Goal: Task Accomplishment & Management: Use online tool/utility

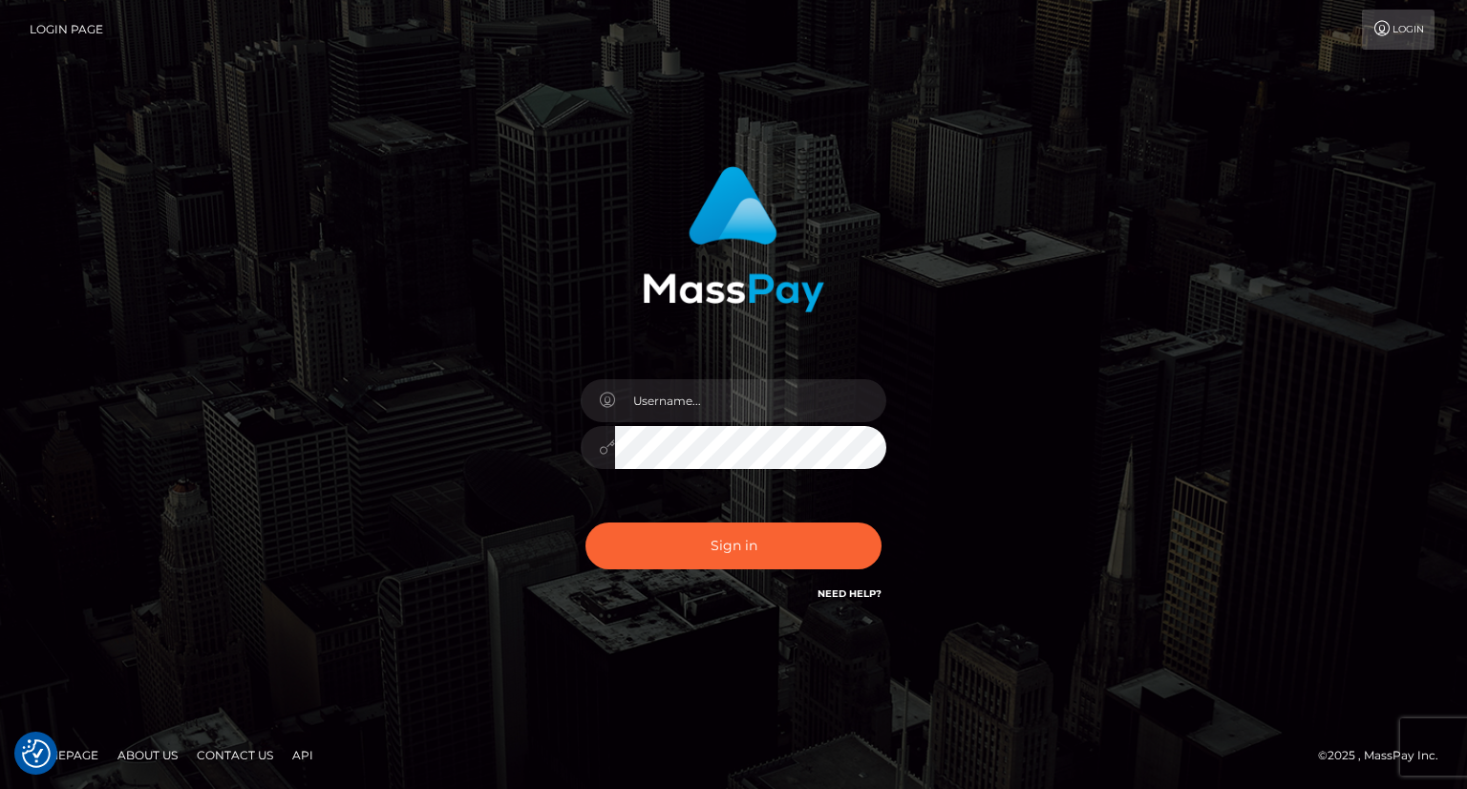
type input "carolina"
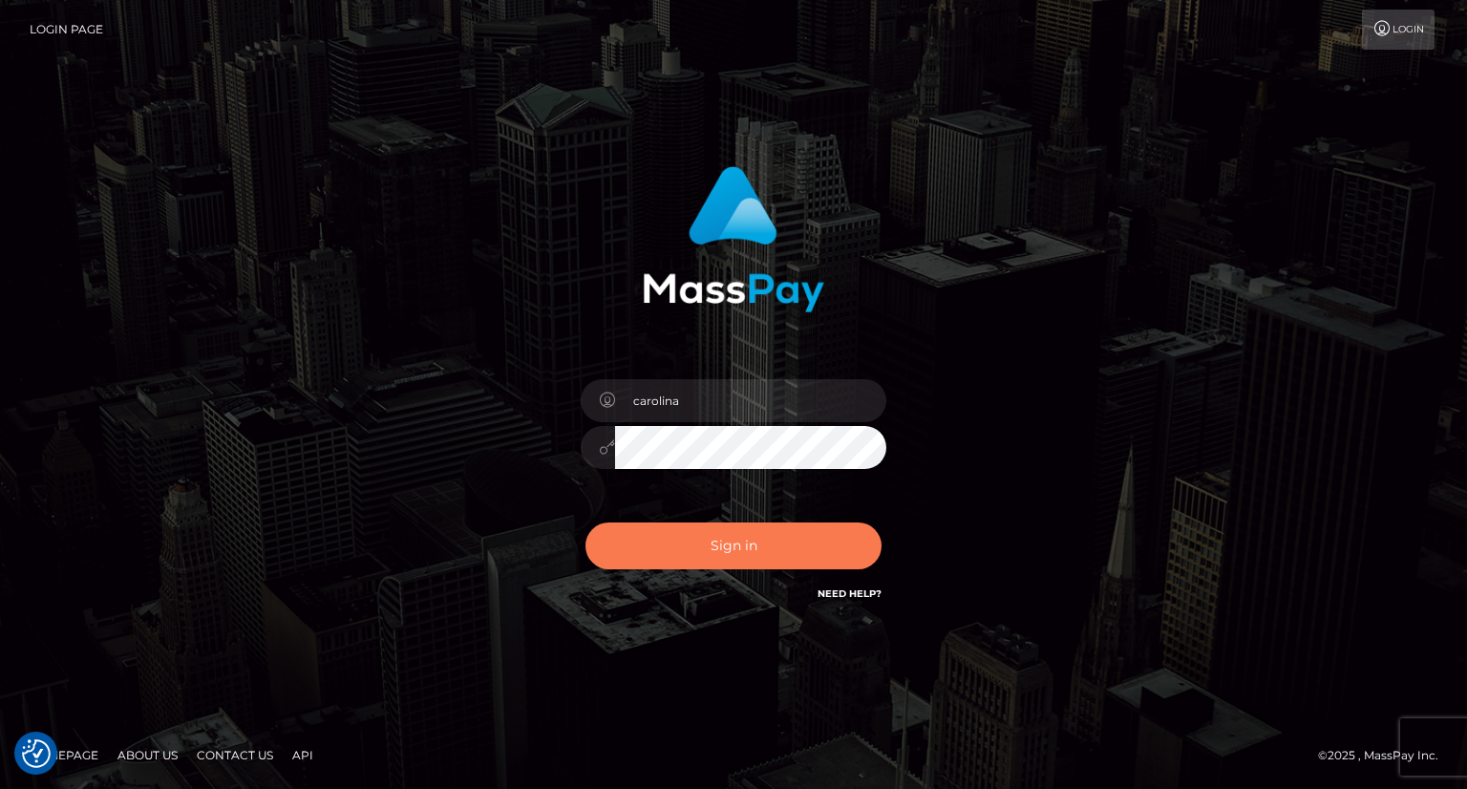
click at [748, 548] on button "Sign in" at bounding box center [733, 545] width 296 height 47
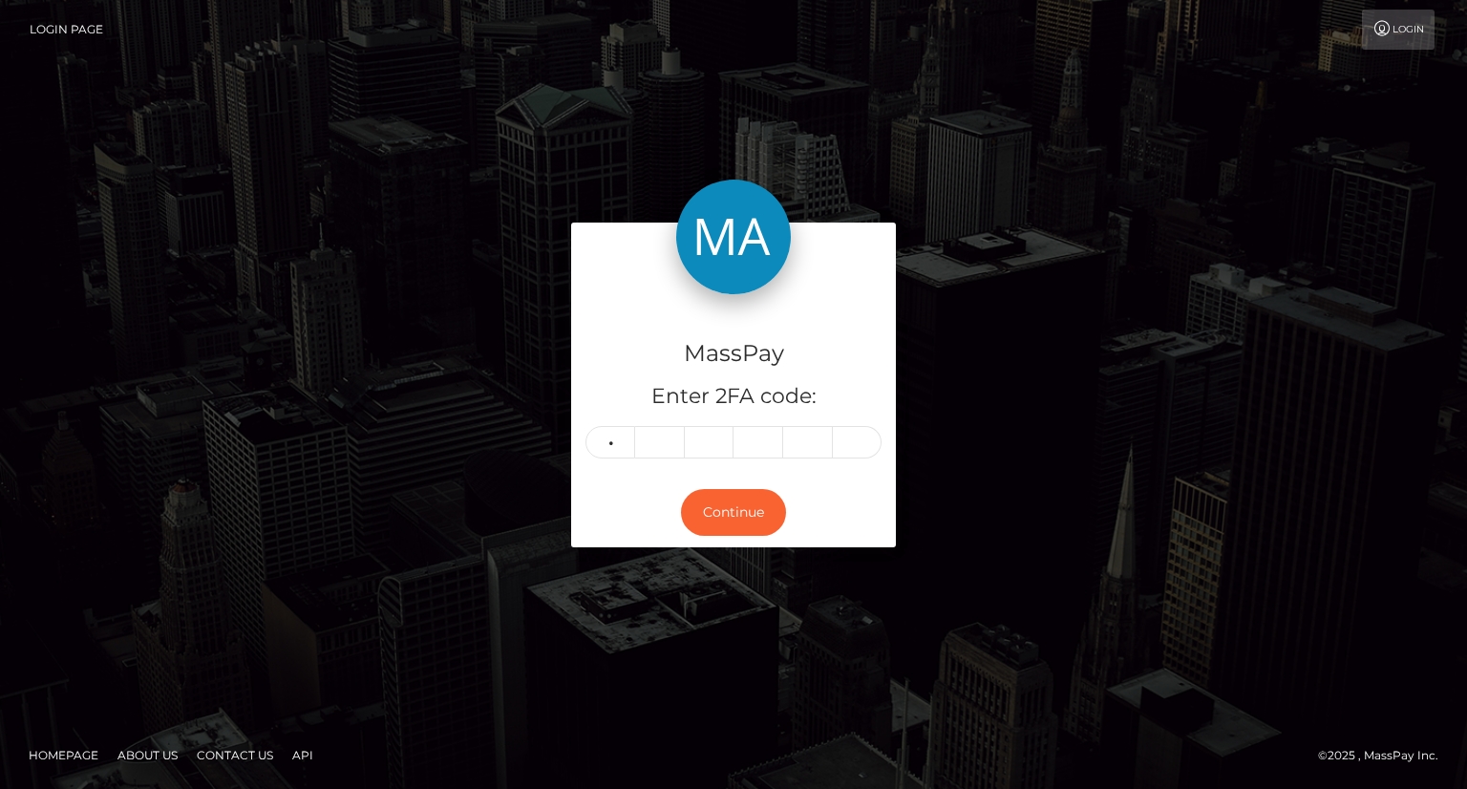
type input "6"
type input "5"
type input "2"
type input "9"
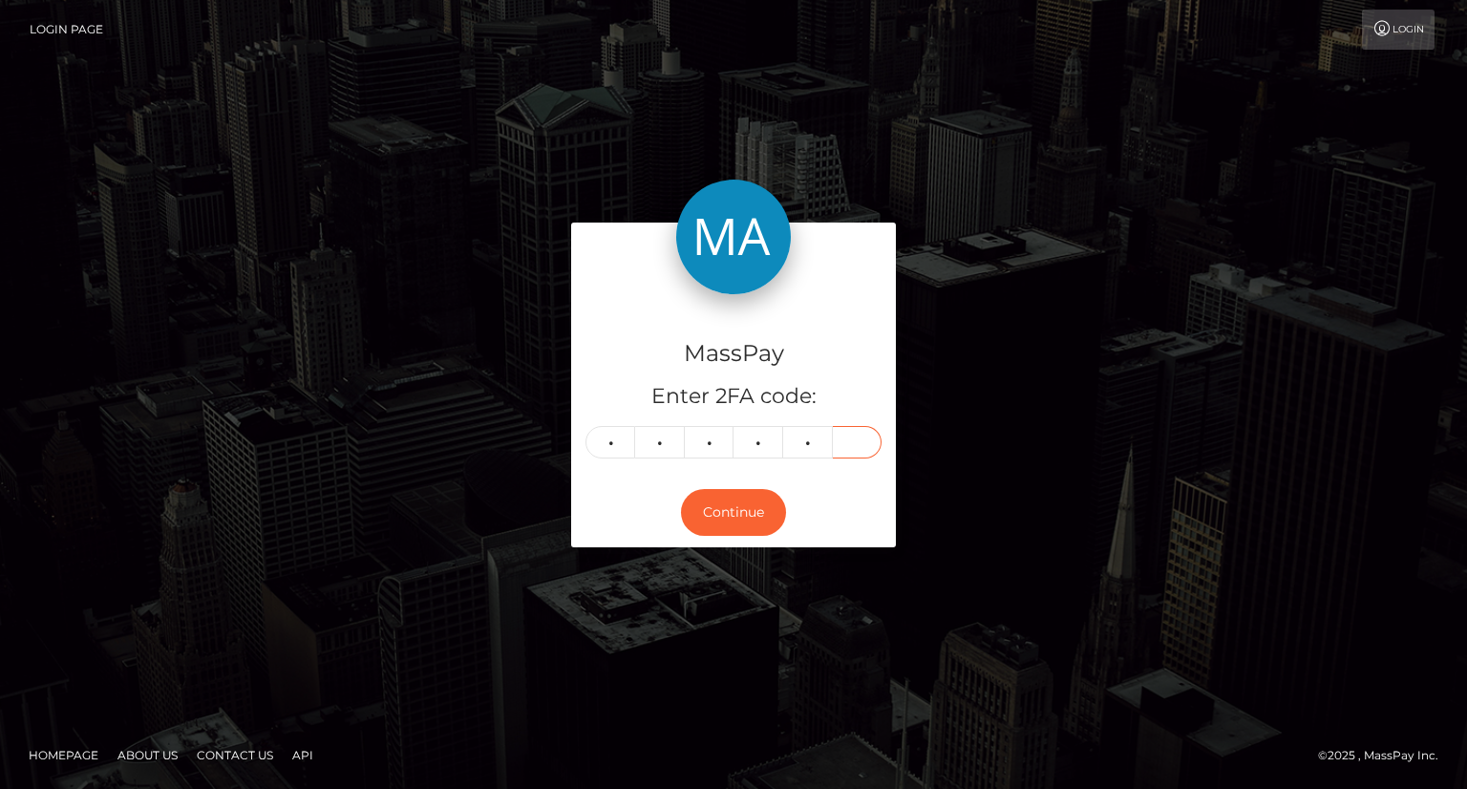
type input "5"
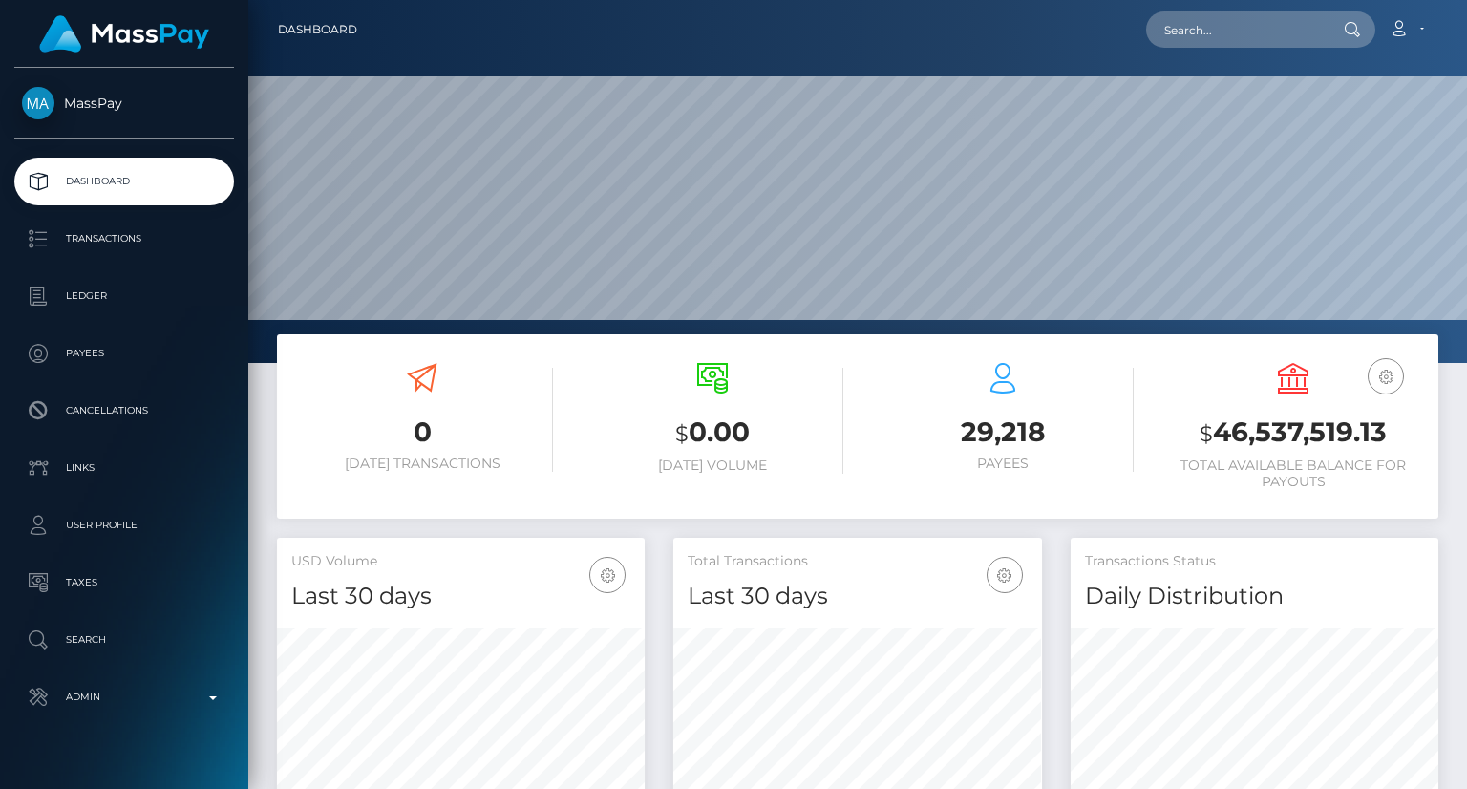
scroll to position [338, 367]
click at [1223, 44] on input "text" at bounding box center [1236, 29] width 180 height 36
paste input "poact_6T511j56cTsj"
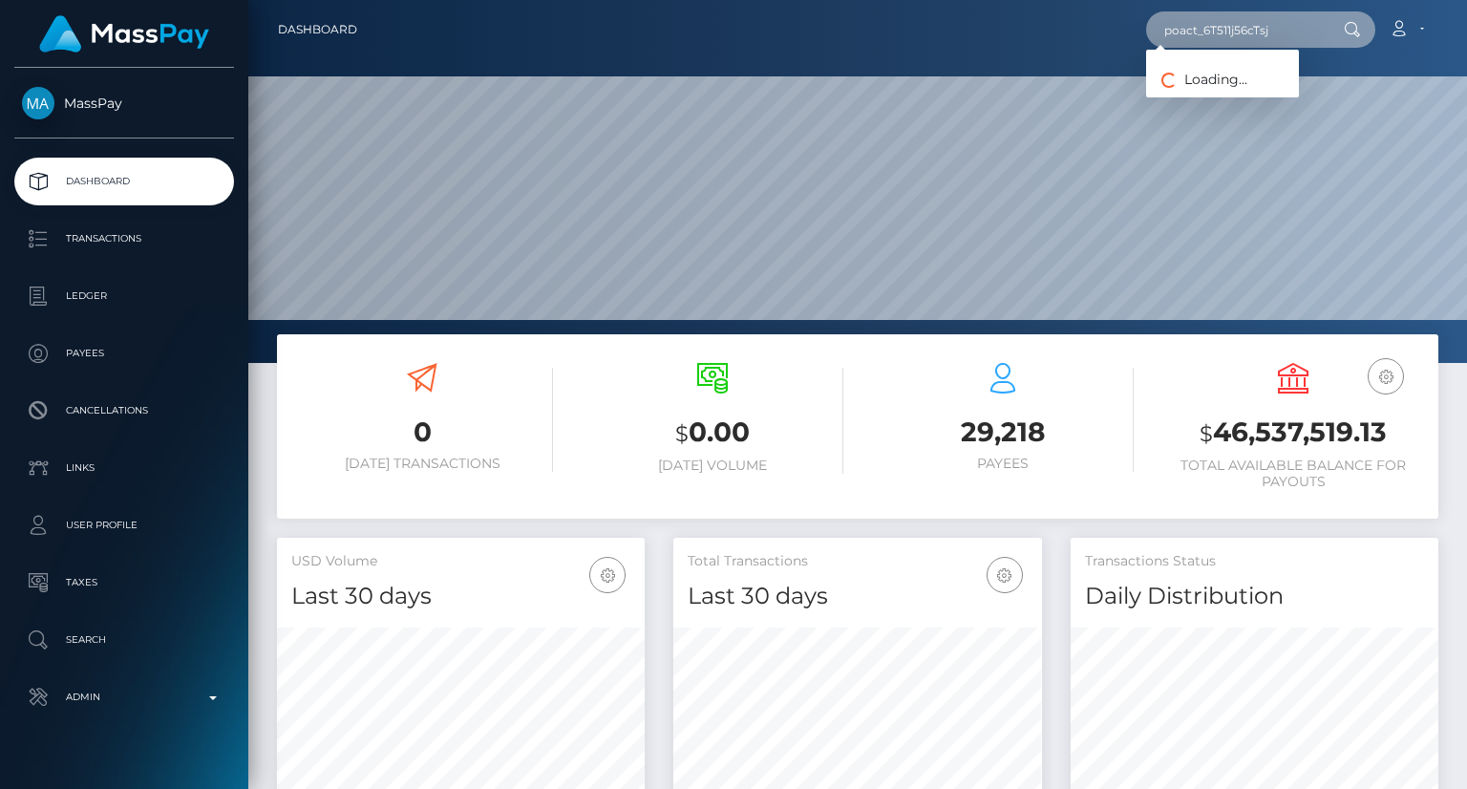
type input "poact_6T511j56cTsj"
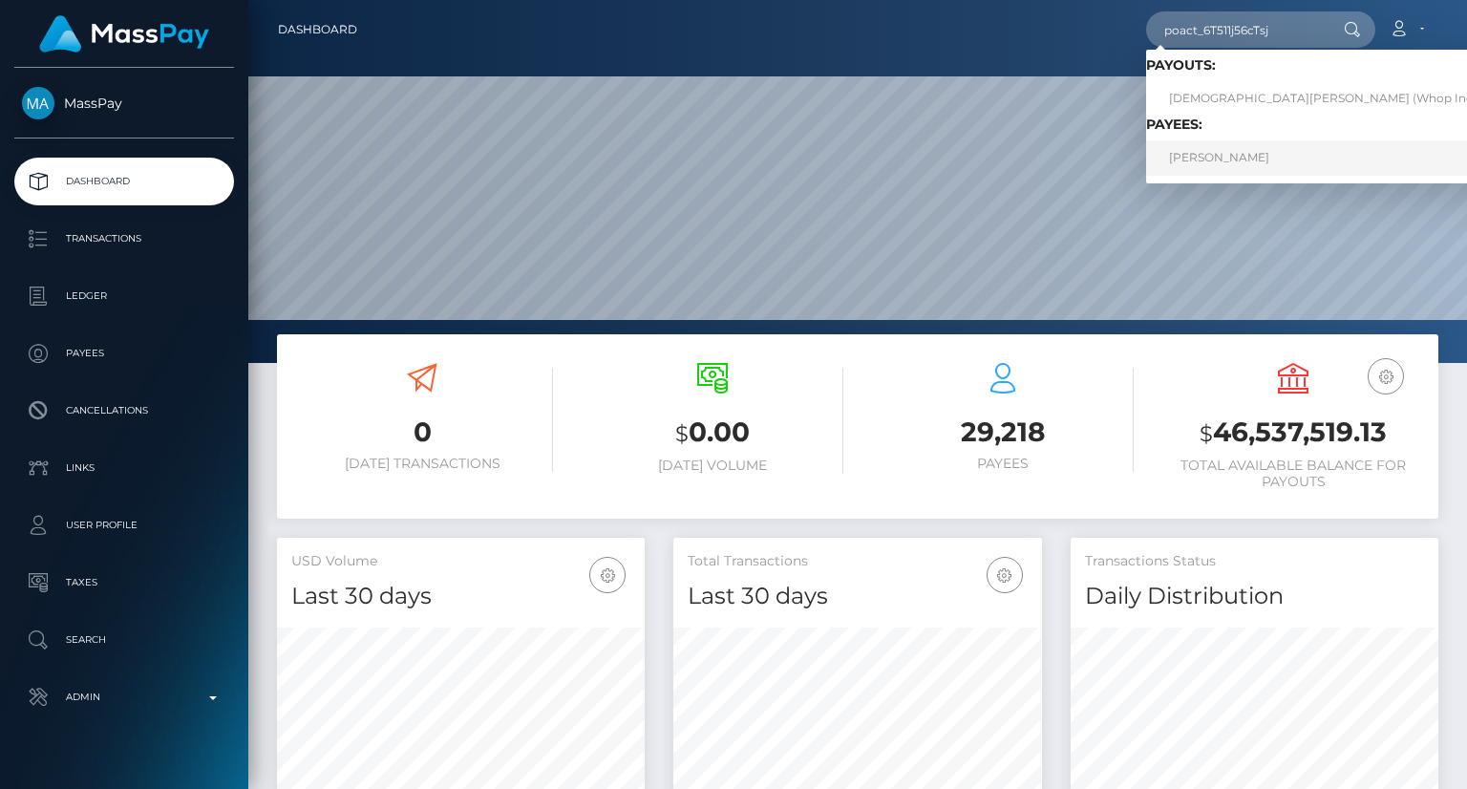
click at [1266, 149] on link "KRISTIAN CAUCHOIS" at bounding box center [1328, 157] width 364 height 35
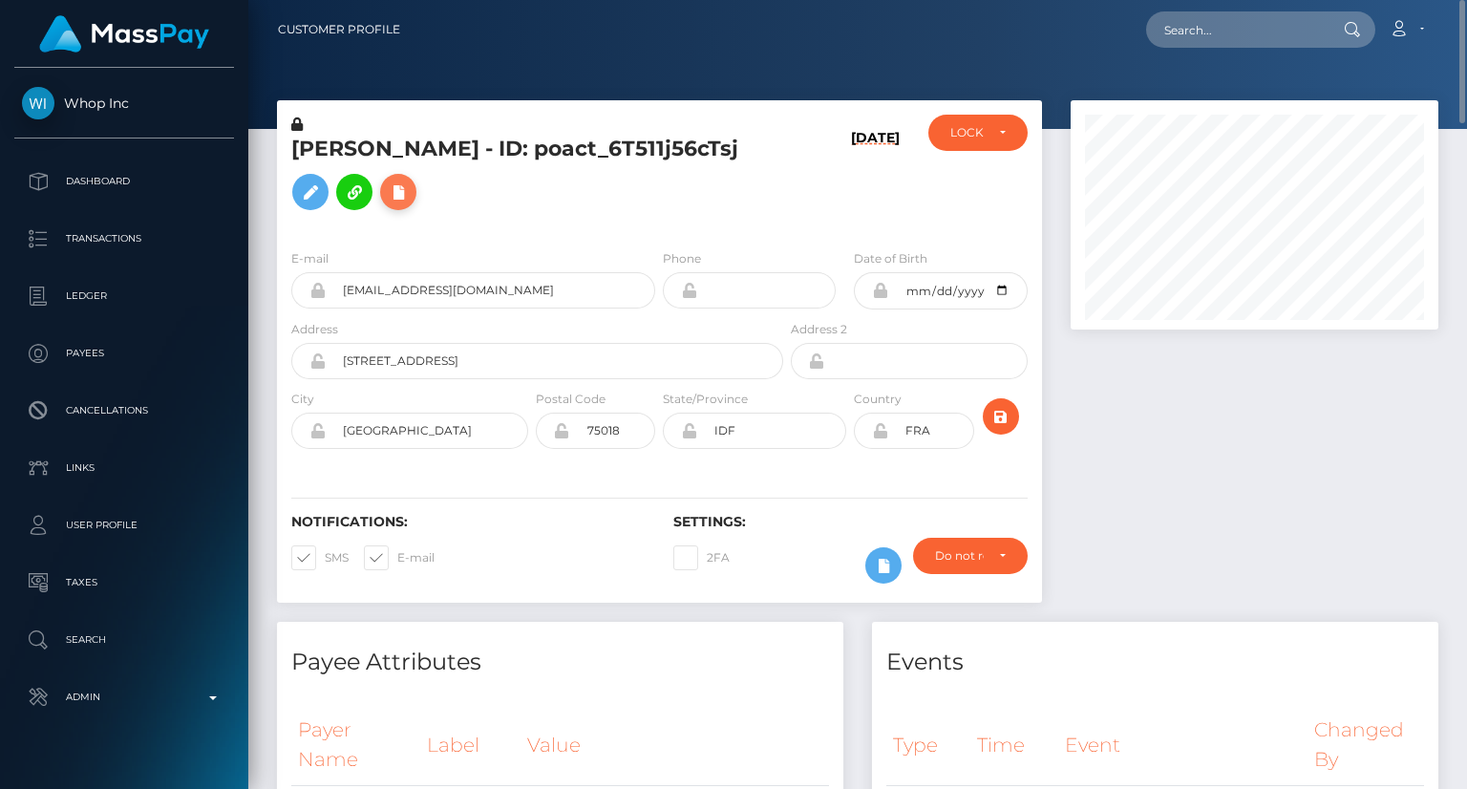
click at [416, 188] on button at bounding box center [398, 192] width 36 height 36
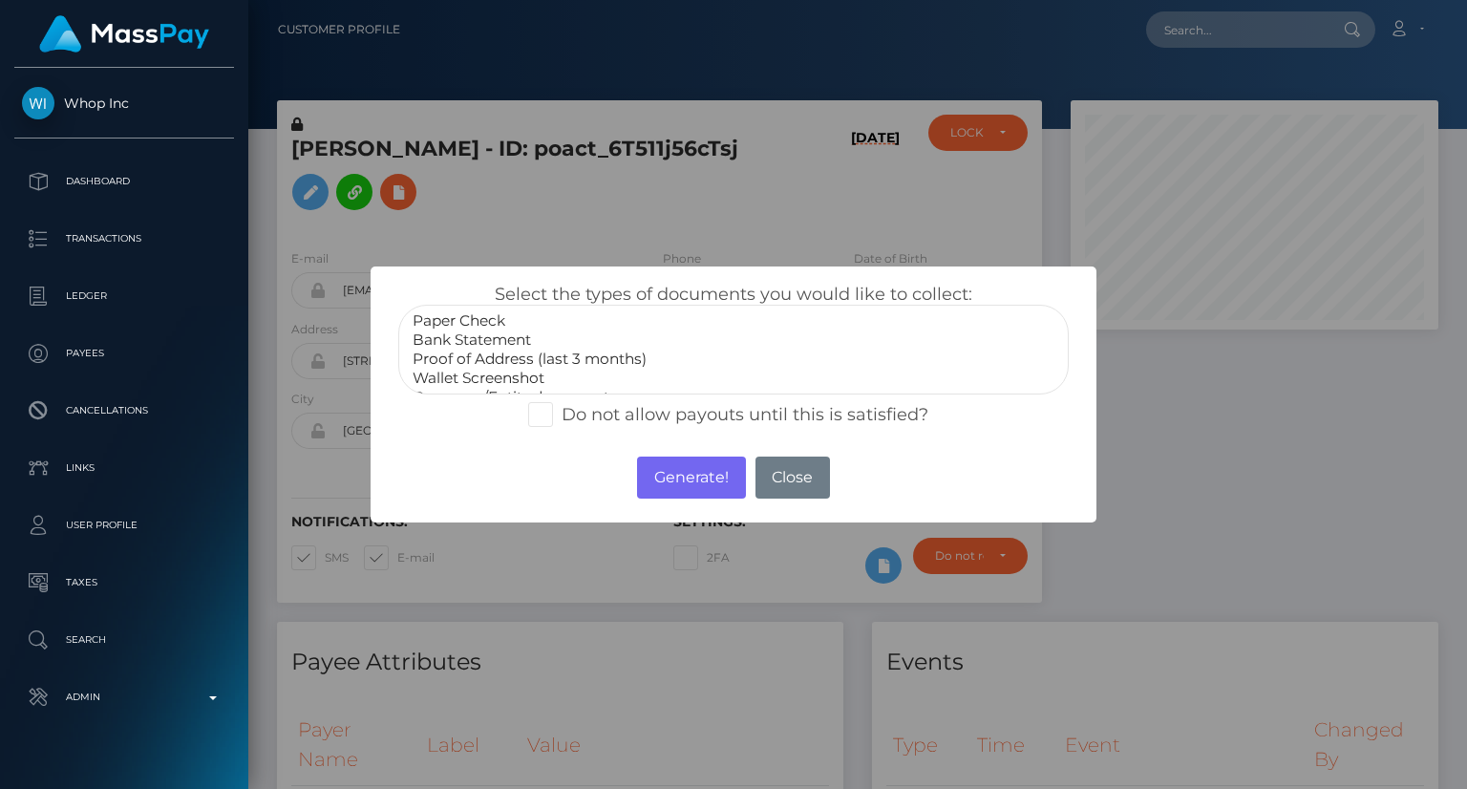
scroll to position [57, 0]
select select "Wallet Screenshot"
click at [532, 318] on option "Wallet Screenshot" at bounding box center [734, 320] width 646 height 19
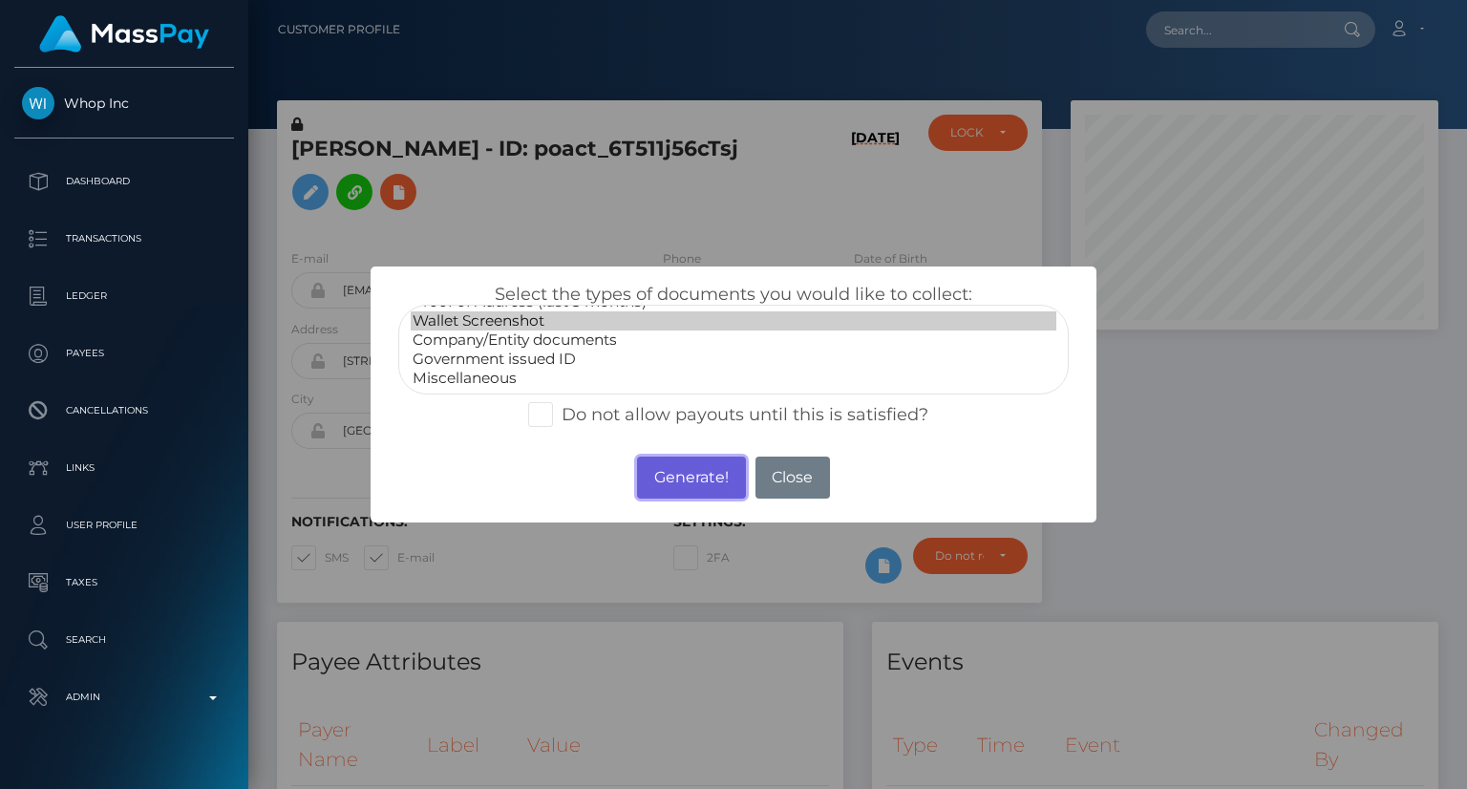
click at [687, 482] on button "Generate!" at bounding box center [691, 477] width 108 height 42
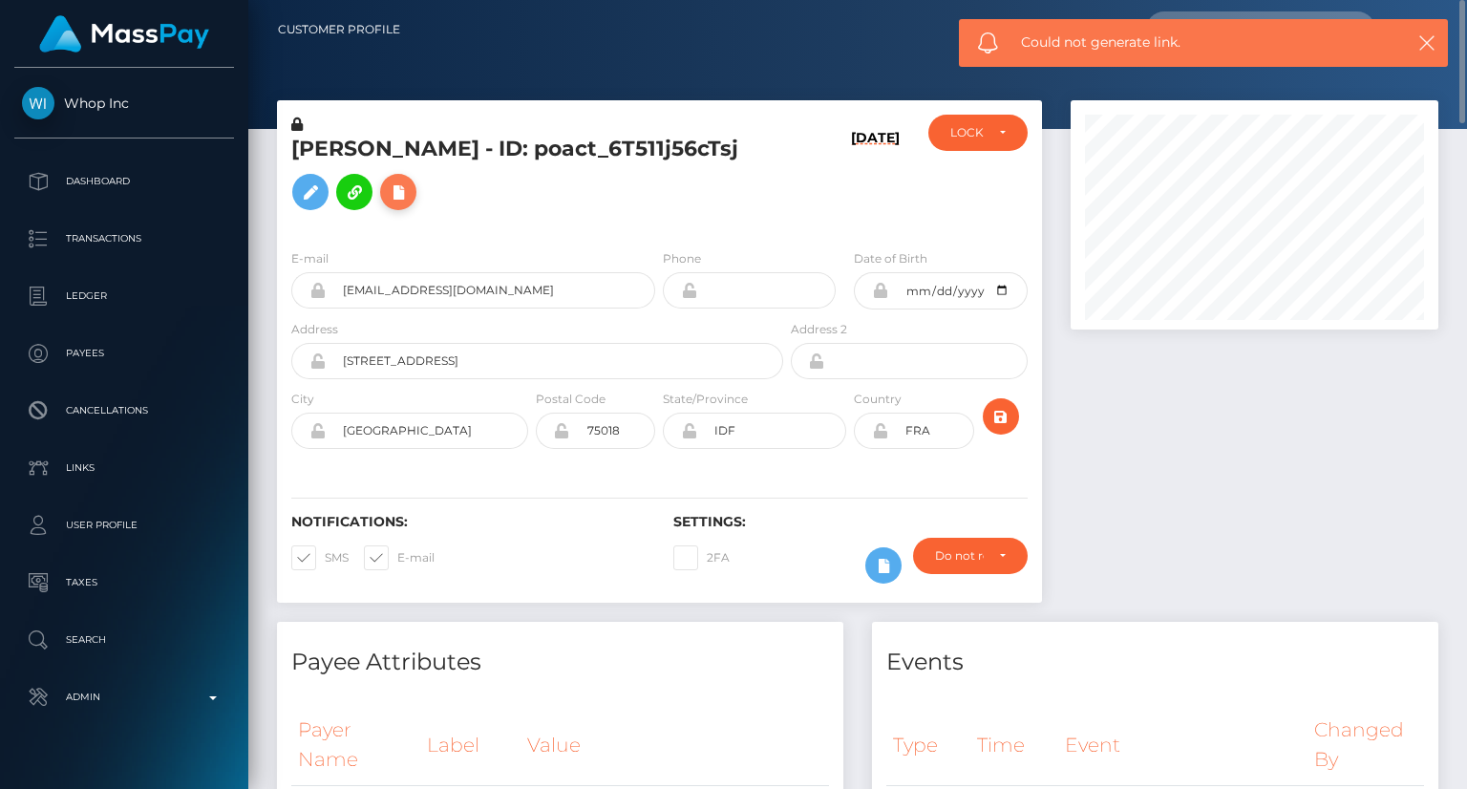
click at [410, 192] on icon at bounding box center [398, 192] width 23 height 24
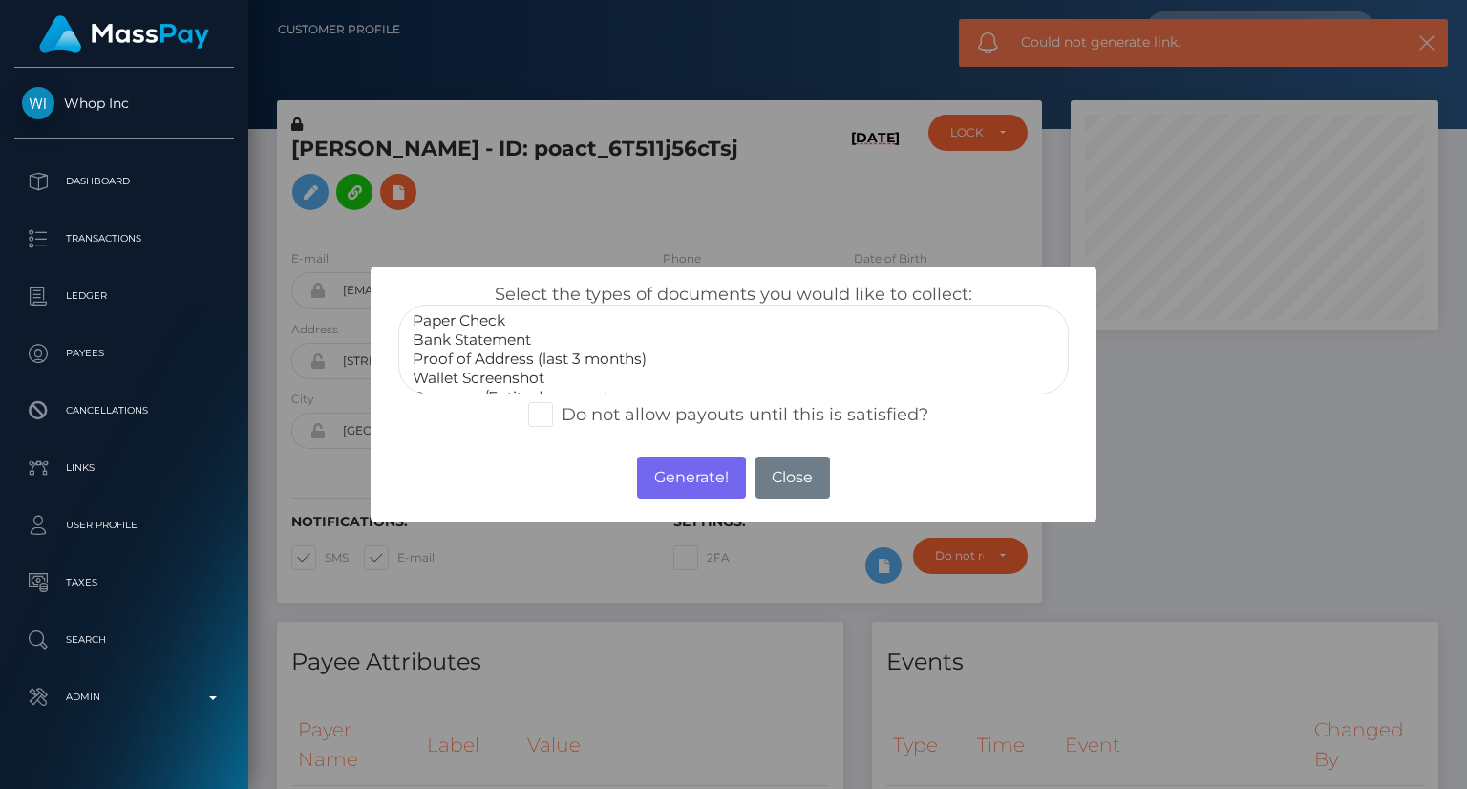
select select "Wallet Screenshot"
click at [469, 373] on option "Wallet Screenshot" at bounding box center [734, 378] width 646 height 19
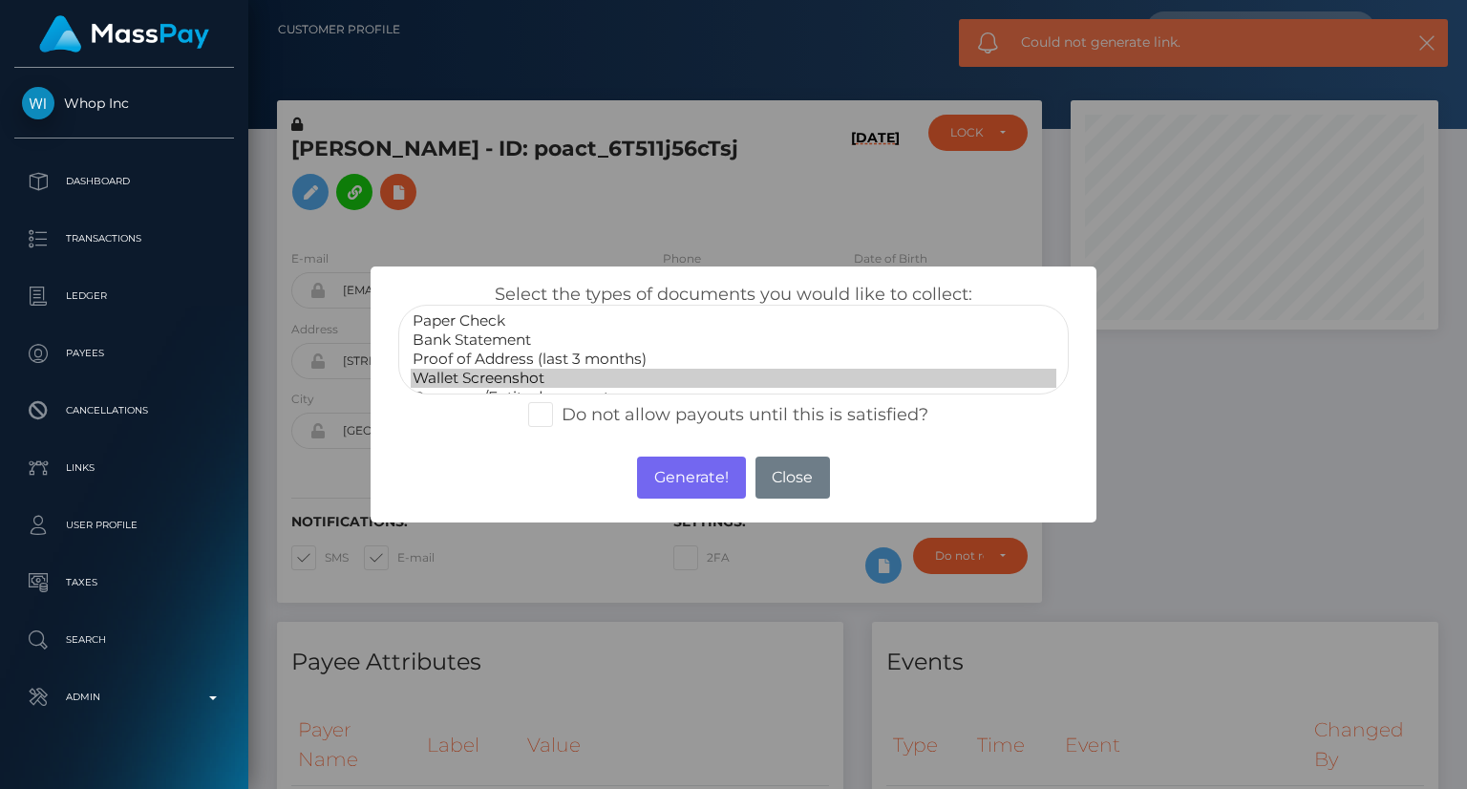
click at [561, 411] on span at bounding box center [561, 414] width 0 height 21
click at [561, 411] on input "Do not allow payouts until this is satisfied?" at bounding box center [567, 408] width 12 height 12
checkbox input "true"
drag, startPoint x: 671, startPoint y: 476, endPoint x: 886, endPoint y: 475, distance: 214.9
click at [670, 477] on button "Generate!" at bounding box center [691, 477] width 108 height 42
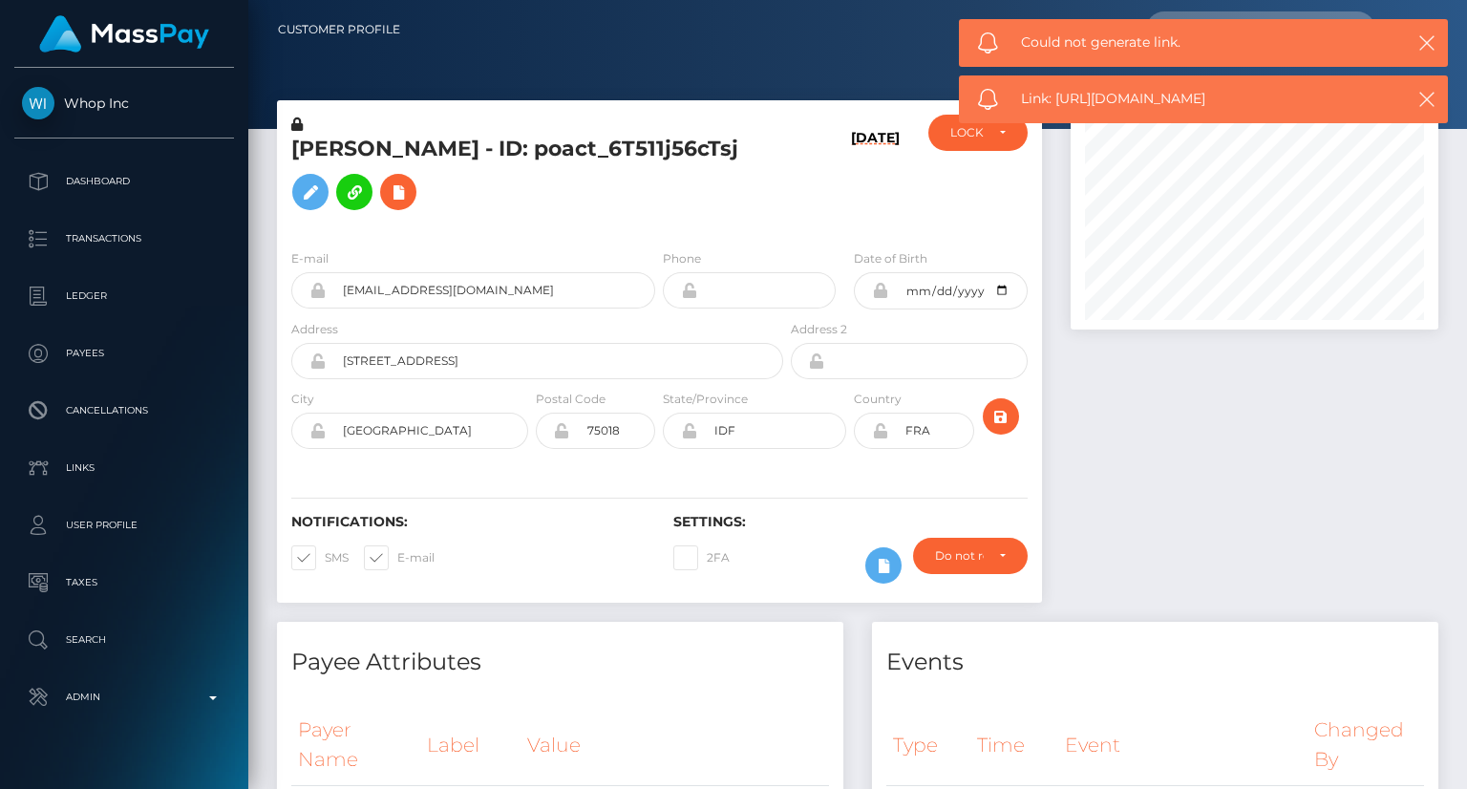
click at [1113, 103] on span "Link: https://l.maspay.io/MlBnO" at bounding box center [1202, 99] width 363 height 20
copy span "Link: https://l.maspay.io/MlBnO"
